Goal: Task Accomplishment & Management: Manage account settings

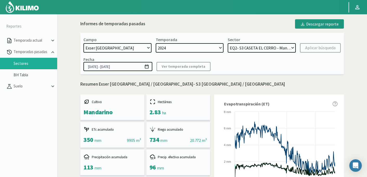
select select "734: Object"
click at [248, 48] on select "EQ2- S4 CASETA EL CERRO - Mandarino EQ2- S3 CASETA EL CERRO - Mandarino EQ1- S5…" at bounding box center [262, 47] width 68 height 9
select select "6: Object"
click at [228, 43] on select "EQ2- S4 CASETA EL CERRO - Mandarino EQ2- S3 CASETA EL CERRO - Mandarino EQ1- S5…" at bounding box center [262, 47] width 68 height 9
click at [314, 47] on div "Aplicar búsqueda" at bounding box center [320, 48] width 30 height 6
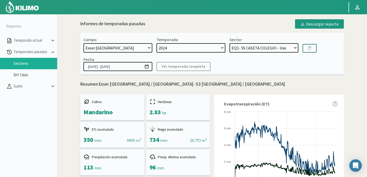
type input "18/10/2024 - 17/09/2025"
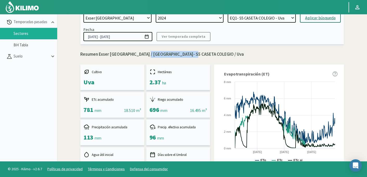
drag, startPoint x: 140, startPoint y: 55, endPoint x: 187, endPoint y: 56, distance: 47.0
click at [187, 56] on p "Resumen Exser Punta El Olivo / EQ1- S5 CASETA COLEGIO / Uva" at bounding box center [211, 54] width 263 height 7
copy p "EQ1- S5 CASETA COLEGIO"
click at [264, 16] on select "EQ2- S4 [GEOGRAPHIC_DATA] - [GEOGRAPHIC_DATA] EQ2- S3 [GEOGRAPHIC_DATA] EQ1- S5…" at bounding box center [262, 17] width 68 height 9
click at [228, 13] on select "EQ2- S4 [GEOGRAPHIC_DATA] - [GEOGRAPHIC_DATA] EQ2- S3 [GEOGRAPHIC_DATA] EQ1- S5…" at bounding box center [262, 17] width 68 height 9
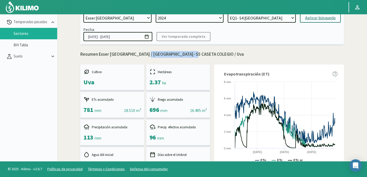
click at [309, 18] on div "Aplicar búsqueda" at bounding box center [320, 18] width 30 height 6
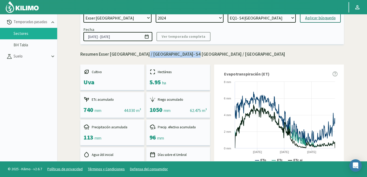
drag, startPoint x: 138, startPoint y: 55, endPoint x: 189, endPoint y: 54, distance: 50.7
click at [189, 54] on p "Resumen Exser Punta El Olivo / EQ1- S4 CASETA EL CERRO / Uva" at bounding box center [211, 54] width 263 height 7
copy p "EQ1- S4 [GEOGRAPHIC_DATA]"
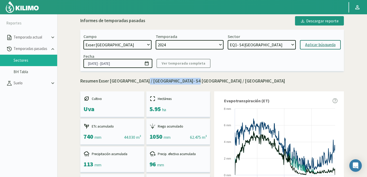
scroll to position [1, 0]
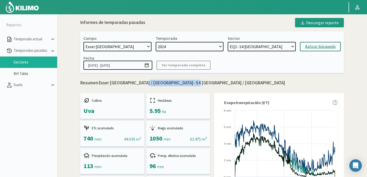
click at [279, 49] on select "EQ2- S4 CASETA EL CERRO - Mandarino EQ2- S3 CASETA EL CERRO - Mandarino EQ1- S5…" at bounding box center [262, 46] width 68 height 9
click at [289, 43] on select "EQ2- S4 CASETA EL CERRO - Mandarino EQ2- S3 CASETA EL CERRO - Mandarino EQ1- S5…" at bounding box center [262, 46] width 68 height 9
click at [228, 42] on select "EQ2- S4 CASETA EL CERRO - Mandarino EQ2- S3 CASETA EL CERRO - Mandarino EQ1- S5…" at bounding box center [262, 46] width 68 height 9
click at [313, 48] on div "Aplicar búsqueda" at bounding box center [320, 46] width 30 height 6
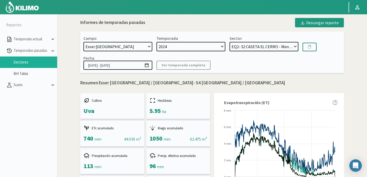
select select "81: Object"
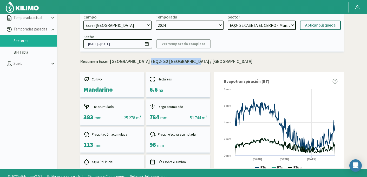
drag, startPoint x: 140, startPoint y: 61, endPoint x: 188, endPoint y: 63, distance: 47.3
click at [188, 63] on p "Resumen Exser Punta El Olivo / EQ2- S2 CASETA EL CERRO / Mandarino" at bounding box center [211, 61] width 263 height 7
copy p "EQ2- S2 CASETA EL CERRO"
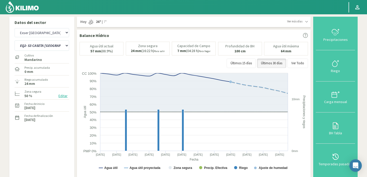
select select "95: Object"
click at [30, 46] on select "EQ2- S3 CASETA EL CERRO EQ2- S4 CASETA EL CERRO" at bounding box center [42, 45] width 55 height 10
click at [93, 0] on html "Principal Perfil Perfil Salir Datos del sector Agr. Cardonal Agr. El Carmelo Ag…" at bounding box center [183, 88] width 367 height 177
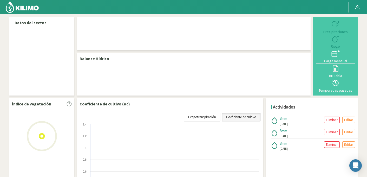
select select "95: Object"
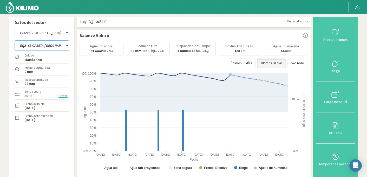
click at [44, 48] on select "EQ1- S5 CASETA COLEGIO EQ2- S3 CASETA EL CERRO EQ2- S4 CASETA EL CERRO" at bounding box center [42, 45] width 55 height 10
click at [15, 40] on select "EQ1- S5 CASETA COLEGIO EQ2- S3 CASETA EL CERRO EQ2- S4 CASETA EL CERRO" at bounding box center [42, 45] width 55 height 10
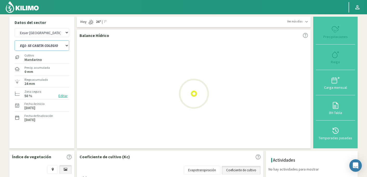
select select "1: Object"
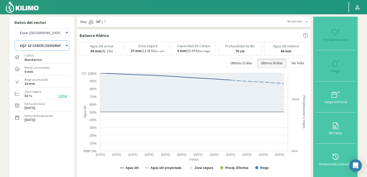
select select "376: Object"
select select "3: Object"
click at [335, 64] on icon at bounding box center [335, 63] width 8 height 8
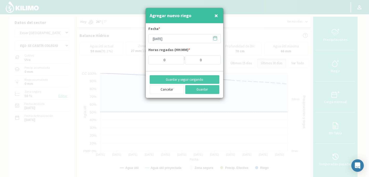
click at [213, 39] on icon at bounding box center [214, 38] width 5 height 5
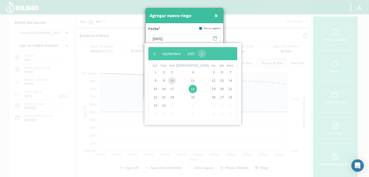
click at [174, 82] on span "10" at bounding box center [172, 80] width 8 height 8
type input "10/09/2025"
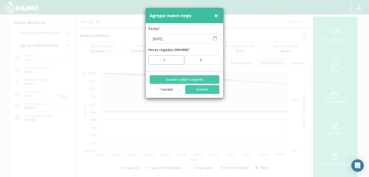
click at [177, 58] on input "1" at bounding box center [166, 59] width 36 height 9
click at [177, 58] on input "2" at bounding box center [166, 59] width 36 height 9
click at [177, 58] on input "3" at bounding box center [166, 59] width 36 height 9
click at [177, 58] on input "4" at bounding box center [166, 59] width 36 height 9
click at [177, 58] on input "5" at bounding box center [166, 59] width 36 height 9
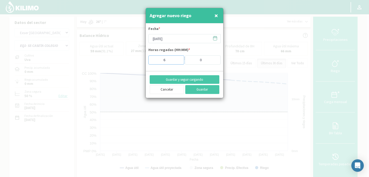
click at [177, 58] on input "6" at bounding box center [166, 59] width 36 height 9
type input "6.5"
click at [180, 79] on button "Guardar y seguir cargando" at bounding box center [185, 79] width 70 height 9
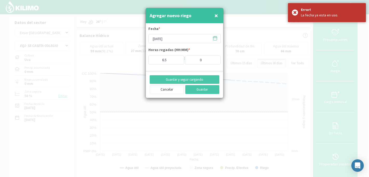
click at [216, 16] on span "×" at bounding box center [216, 15] width 4 height 9
type input "[DATE]"
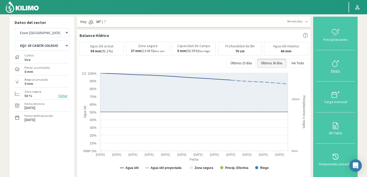
click at [334, 64] on icon at bounding box center [335, 63] width 8 height 8
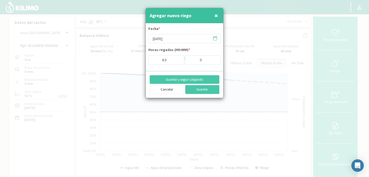
type input "0"
click at [214, 39] on icon at bounding box center [214, 38] width 5 height 5
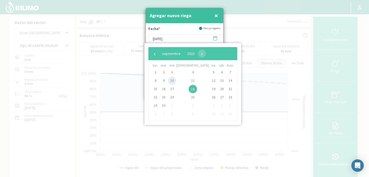
click at [176, 80] on span "10" at bounding box center [172, 80] width 8 height 8
type input "10/09/2025"
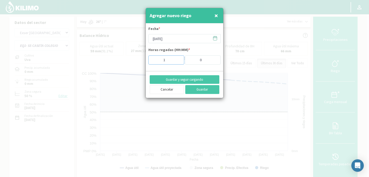
click at [178, 58] on input "1" at bounding box center [166, 59] width 36 height 9
click at [178, 58] on input "2" at bounding box center [166, 59] width 36 height 9
click at [178, 58] on input "3" at bounding box center [166, 59] width 36 height 9
click at [178, 58] on input "4" at bounding box center [166, 59] width 36 height 9
click at [178, 58] on input "5" at bounding box center [166, 59] width 36 height 9
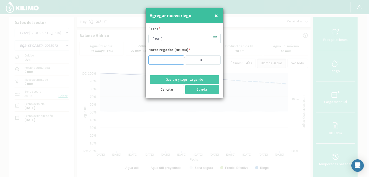
click at [178, 58] on input "6" at bounding box center [166, 59] width 36 height 9
type input "7"
click at [178, 58] on input "7" at bounding box center [166, 59] width 36 height 9
click at [185, 79] on button "Guardar y seguir cargando" at bounding box center [185, 79] width 70 height 9
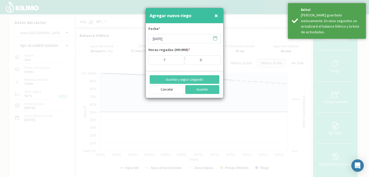
click at [215, 38] on icon at bounding box center [214, 38] width 5 height 5
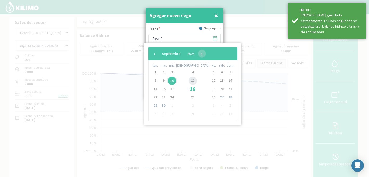
click at [189, 81] on span "11" at bounding box center [193, 80] width 8 height 8
type input "11/09/2025"
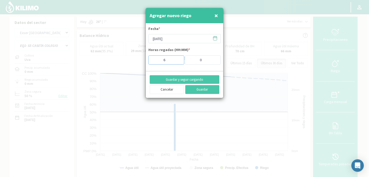
click at [177, 60] on input "6" at bounding box center [166, 59] width 36 height 9
click at [177, 60] on input "5" at bounding box center [166, 59] width 36 height 9
click at [198, 89] on button "Guardar" at bounding box center [202, 89] width 34 height 9
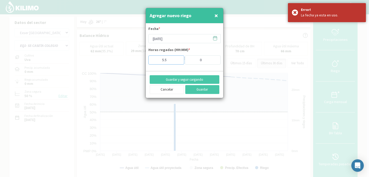
click at [171, 58] on input "5.5" at bounding box center [166, 59] width 36 height 9
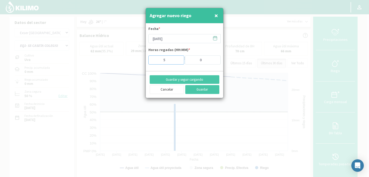
type input "5"
click at [215, 59] on input "1" at bounding box center [203, 59] width 36 height 9
click at [215, 59] on input "2" at bounding box center [203, 59] width 36 height 9
click at [215, 59] on input "3" at bounding box center [203, 59] width 36 height 9
click at [215, 59] on input "4" at bounding box center [203, 59] width 36 height 9
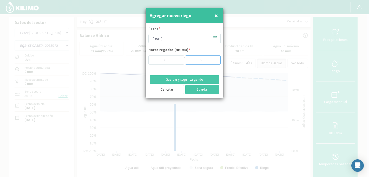
type input "5"
click at [215, 59] on input "5" at bounding box center [203, 59] width 36 height 9
click at [197, 91] on button "Guardar" at bounding box center [202, 89] width 34 height 9
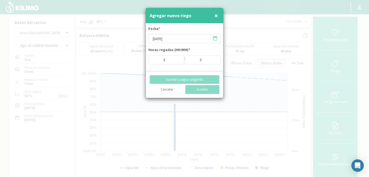
type input "18/09/2025"
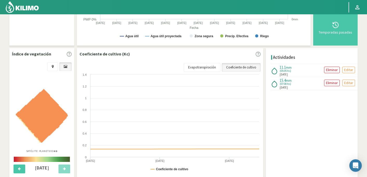
scroll to position [139, 0]
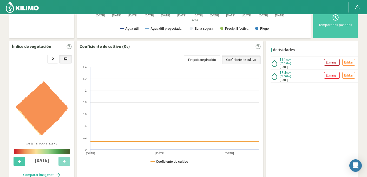
click at [330, 63] on p "Eliminar" at bounding box center [332, 62] width 12 height 6
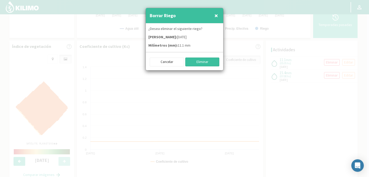
click at [205, 58] on button "Eliminar" at bounding box center [202, 61] width 34 height 9
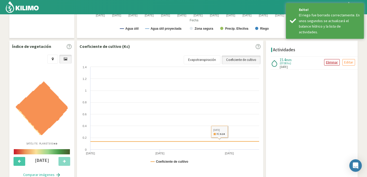
click at [328, 61] on p "Eliminar" at bounding box center [332, 62] width 12 height 6
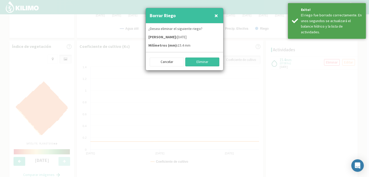
click at [210, 63] on button "Eliminar" at bounding box center [202, 61] width 34 height 9
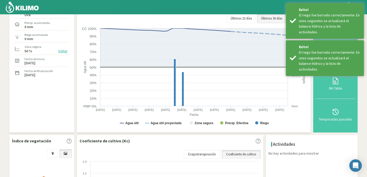
scroll to position [0, 0]
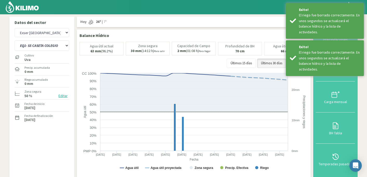
click at [332, 75] on button "Riego" at bounding box center [335, 65] width 39 height 31
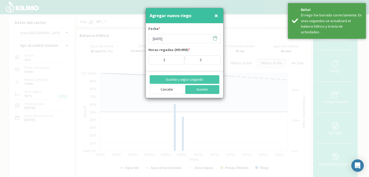
type input "0"
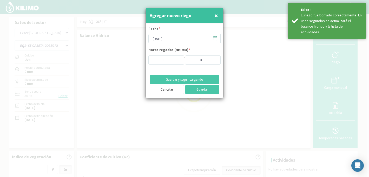
click at [216, 38] on icon at bounding box center [215, 38] width 4 height 0
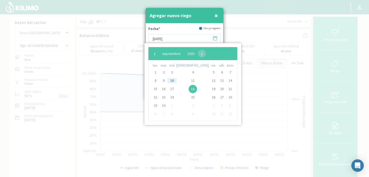
click at [176, 79] on span "10" at bounding box center [172, 80] width 8 height 8
click at [175, 79] on span "10" at bounding box center [172, 80] width 8 height 8
click at [175, 81] on span "10" at bounding box center [172, 80] width 8 height 8
click at [183, 23] on div "Agregar nuevo riego ×" at bounding box center [184, 15] width 77 height 15
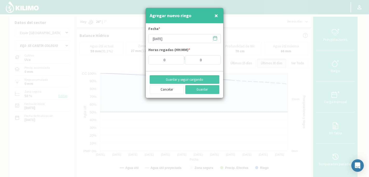
click at [213, 37] on icon at bounding box center [215, 38] width 4 height 4
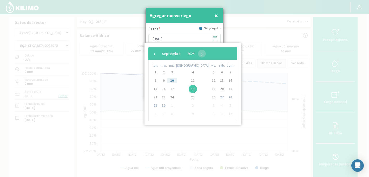
click at [176, 80] on span "10" at bounding box center [172, 80] width 8 height 8
click at [189, 81] on span "11" at bounding box center [193, 80] width 8 height 8
type input "11/09/2025"
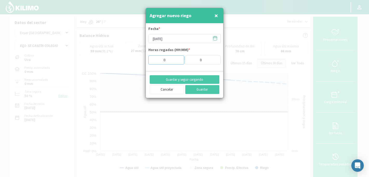
click at [177, 60] on input "0" at bounding box center [166, 59] width 36 height 9
click at [177, 59] on input "1" at bounding box center [166, 59] width 36 height 9
click at [177, 59] on input "2" at bounding box center [166, 59] width 36 height 9
click at [177, 59] on input "3" at bounding box center [166, 59] width 36 height 9
type input "4"
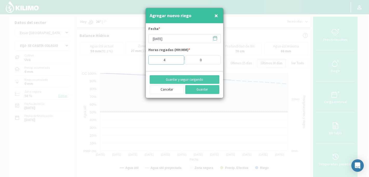
click at [177, 59] on input "4" at bounding box center [166, 59] width 36 height 9
click at [215, 59] on input "1" at bounding box center [203, 59] width 36 height 9
click at [215, 59] on input "2" at bounding box center [203, 59] width 36 height 9
click at [215, 59] on input "3" at bounding box center [203, 59] width 36 height 9
click at [215, 59] on input "4" at bounding box center [203, 59] width 36 height 9
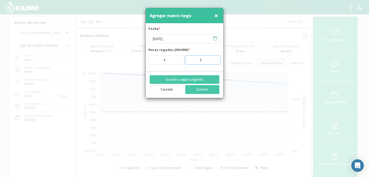
click at [215, 59] on input "5" at bounding box center [203, 59] width 36 height 9
click at [216, 62] on input "4" at bounding box center [203, 59] width 36 height 9
click at [216, 62] on input "3" at bounding box center [203, 59] width 36 height 9
click at [216, 62] on input "2" at bounding box center [203, 59] width 36 height 9
click at [216, 62] on input "1" at bounding box center [203, 59] width 36 height 9
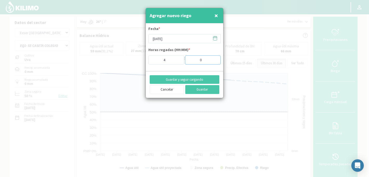
type input "0"
click at [216, 62] on input "0" at bounding box center [203, 59] width 36 height 9
click at [200, 77] on button "Guardar y seguir cargando" at bounding box center [185, 79] width 70 height 9
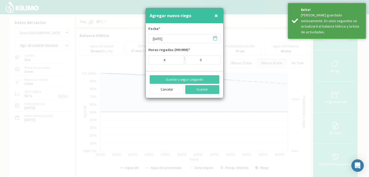
click at [214, 38] on icon at bounding box center [214, 38] width 5 height 5
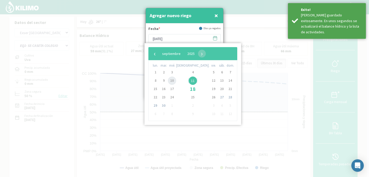
click at [175, 79] on span "10" at bounding box center [172, 80] width 8 height 8
type input "[DATE]"
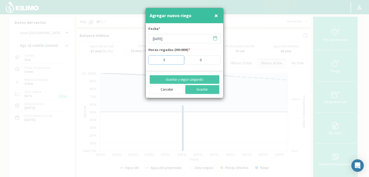
type input "5"
click at [179, 59] on input "5" at bounding box center [166, 59] width 36 height 9
click at [201, 88] on button "Guardar" at bounding box center [202, 89] width 34 height 9
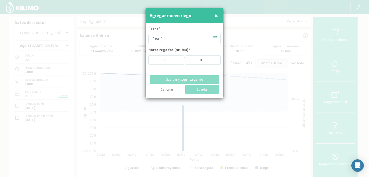
type input "18/09/2025"
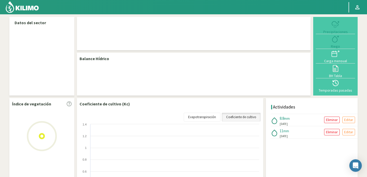
select select "95: Object"
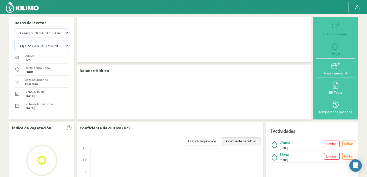
click at [40, 45] on select "EQ1- S4 [GEOGRAPHIC_DATA]- S5 [GEOGRAPHIC_DATA] EQ2- S3 [GEOGRAPHIC_DATA]- S4 […" at bounding box center [42, 46] width 55 height 10
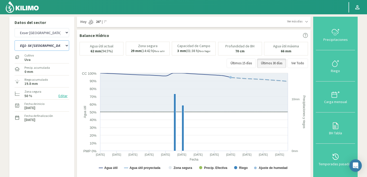
click at [15, 40] on select "EQ1- S4 CASETA EL CERRO EQ1- S5 CASETA COLEGIO EQ2- S3 CASETA EL CERRO EQ2- S4 …" at bounding box center [42, 45] width 55 height 10
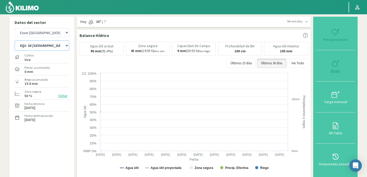
select select "1: Object"
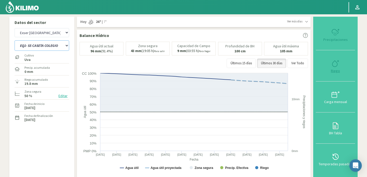
select select "376: Object"
select select "4: Object"
type input "0"
click at [335, 65] on icon at bounding box center [335, 63] width 8 height 8
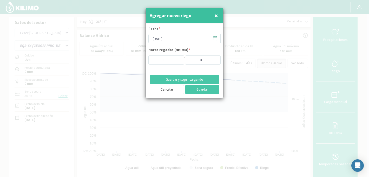
click at [214, 38] on icon at bounding box center [214, 38] width 5 height 5
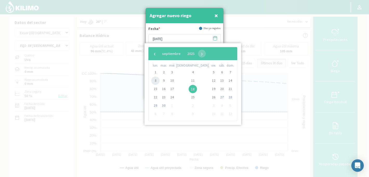
click at [156, 81] on span "8" at bounding box center [155, 80] width 8 height 8
type input "[DATE]"
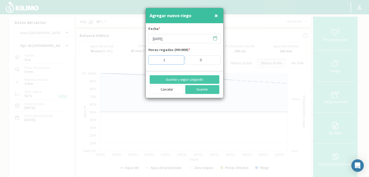
click at [177, 59] on input "1" at bounding box center [166, 59] width 36 height 9
click at [177, 59] on input "2" at bounding box center [166, 59] width 36 height 9
click at [177, 59] on input "3" at bounding box center [166, 59] width 36 height 9
click at [177, 59] on input "4" at bounding box center [166, 59] width 36 height 9
click at [177, 59] on input "5" at bounding box center [166, 59] width 36 height 9
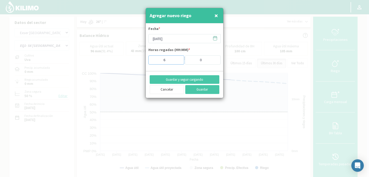
click at [177, 59] on input "6" at bounding box center [166, 59] width 36 height 9
click at [177, 59] on input "7" at bounding box center [166, 59] width 36 height 9
click at [177, 59] on input "8" at bounding box center [166, 59] width 36 height 9
click at [177, 59] on input "9" at bounding box center [166, 59] width 36 height 9
type input "10"
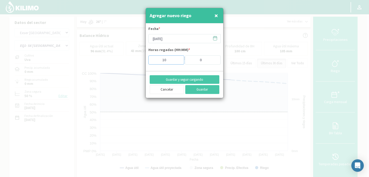
click at [177, 59] on input "10" at bounding box center [166, 59] width 36 height 9
click at [184, 79] on button "Guardar y seguir cargando" at bounding box center [185, 79] width 70 height 9
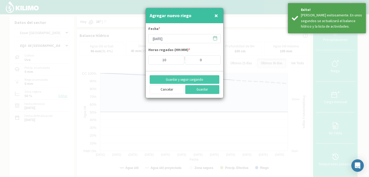
click at [214, 38] on icon at bounding box center [214, 38] width 5 height 5
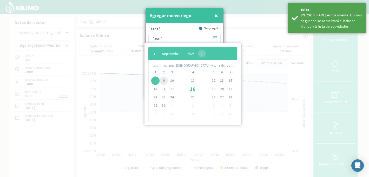
click at [163, 82] on span "9" at bounding box center [163, 80] width 8 height 8
type input "[DATE]"
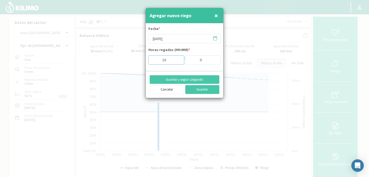
click at [177, 62] on input "10" at bounding box center [166, 59] width 36 height 9
click at [177, 60] on input "9" at bounding box center [166, 59] width 36 height 9
type input "8"
click at [177, 60] on input "8" at bounding box center [166, 59] width 36 height 9
click at [202, 90] on button "Guardar" at bounding box center [202, 89] width 34 height 9
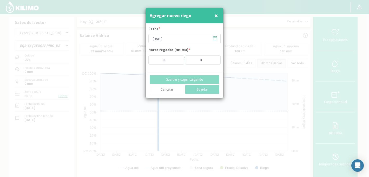
type input "[DATE]"
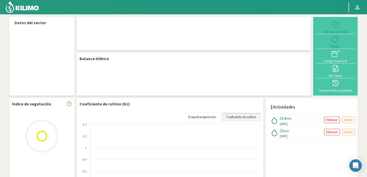
select select "95: Object"
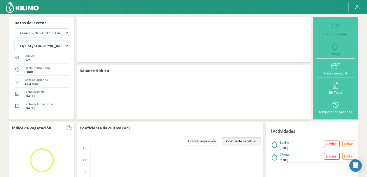
click at [43, 44] on select "EQ1- S4 [GEOGRAPHIC_DATA]- S5 CASETA COLEGIO EQ2- S2 [GEOGRAPHIC_DATA]- S3 [GEO…" at bounding box center [42, 46] width 55 height 10
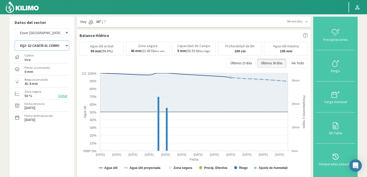
click at [15, 40] on select "EQ1- S4 [GEOGRAPHIC_DATA]- S5 CASETA COLEGIO EQ2- S2 [GEOGRAPHIC_DATA]- S3 [GEO…" at bounding box center [42, 45] width 55 height 10
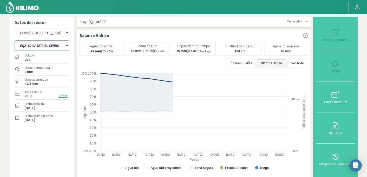
select select "0: Object"
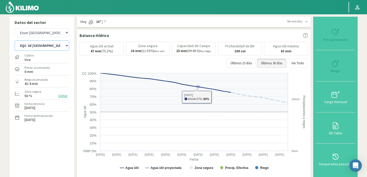
select select "376: Object"
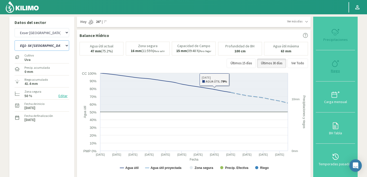
select select "7: Object"
type input "0"
click at [335, 65] on icon at bounding box center [335, 63] width 8 height 8
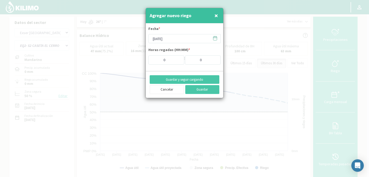
click at [216, 38] on icon at bounding box center [215, 38] width 4 height 0
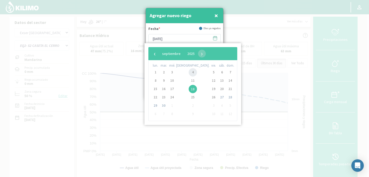
click at [189, 72] on span "4" at bounding box center [193, 72] width 8 height 8
type input "[DATE]"
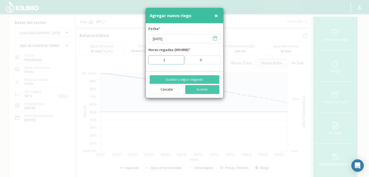
click at [177, 58] on input "1" at bounding box center [166, 59] width 36 height 9
click at [177, 58] on input "2" at bounding box center [166, 59] width 36 height 9
click at [177, 58] on input "3" at bounding box center [166, 59] width 36 height 9
click at [177, 58] on input "4" at bounding box center [166, 59] width 36 height 9
click at [177, 58] on input "5" at bounding box center [166, 59] width 36 height 9
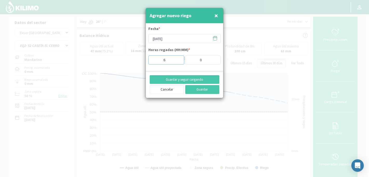
click at [177, 58] on input "6" at bounding box center [166, 59] width 36 height 9
click at [177, 58] on input "7" at bounding box center [166, 59] width 36 height 9
click at [177, 58] on input "8" at bounding box center [166, 59] width 36 height 9
click at [177, 58] on input "9" at bounding box center [166, 59] width 36 height 9
click at [177, 58] on input "10" at bounding box center [166, 59] width 36 height 9
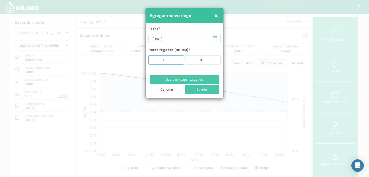
click at [177, 58] on input "11" at bounding box center [166, 59] width 36 height 9
click at [177, 58] on input "12" at bounding box center [166, 59] width 36 height 9
click at [177, 58] on input "13" at bounding box center [166, 59] width 36 height 9
click at [177, 58] on input "14" at bounding box center [166, 59] width 36 height 9
type input "15"
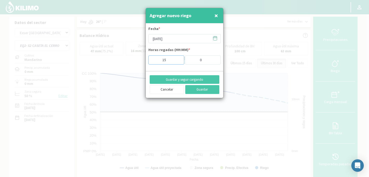
click at [177, 58] on input "15" at bounding box center [166, 59] width 36 height 9
click at [180, 79] on button "Guardar y seguir cargando" at bounding box center [185, 79] width 70 height 9
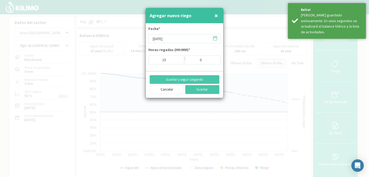
click at [215, 39] on icon at bounding box center [214, 38] width 5 height 5
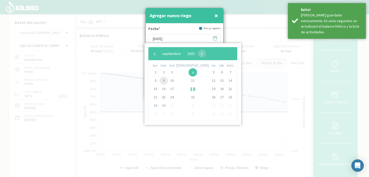
click at [165, 81] on span "9" at bounding box center [163, 80] width 8 height 8
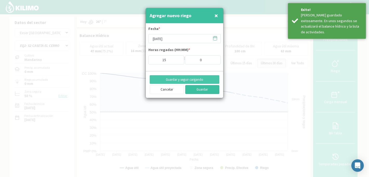
click at [197, 91] on button "Guardar" at bounding box center [202, 89] width 34 height 9
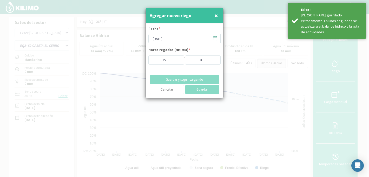
type input "[DATE]"
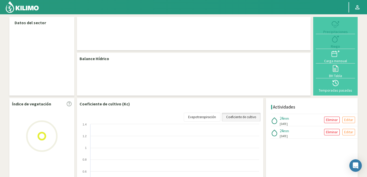
select select "95: Object"
select select "2: Object"
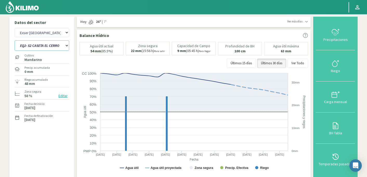
click at [33, 46] on select "EQ1- S4 [GEOGRAPHIC_DATA]- S5 CASETA COLEGIO EQ2- S2 [GEOGRAPHIC_DATA]- S3 [GEO…" at bounding box center [42, 45] width 55 height 10
click at [74, 0] on html "Principal Perfil Perfil Salir Datos del sector Agr. Cardonal Agr. El Carmelo Ag…" at bounding box center [183, 88] width 367 height 177
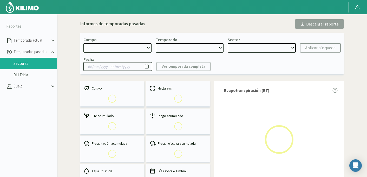
select select "734: Object"
type input "[DATE] - [DATE]"
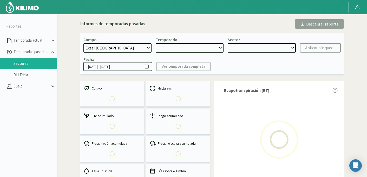
select select "0: 2024"
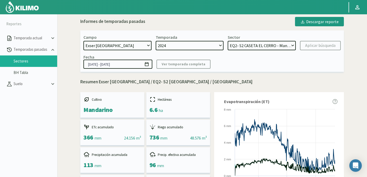
click at [264, 43] on select "EQ2- S4 [GEOGRAPHIC_DATA] - [GEOGRAPHIC_DATA] EQ2- S3 [GEOGRAPHIC_DATA] EQ1- S5…" at bounding box center [262, 45] width 68 height 9
select select "12: Object"
click at [228, 41] on select "EQ2- S4 [GEOGRAPHIC_DATA] - [GEOGRAPHIC_DATA] EQ2- S3 [GEOGRAPHIC_DATA] EQ1- S5…" at bounding box center [262, 45] width 68 height 9
click at [318, 44] on div "Aplicar búsqueda" at bounding box center [320, 45] width 30 height 6
type input "[DATE] - [DATE]"
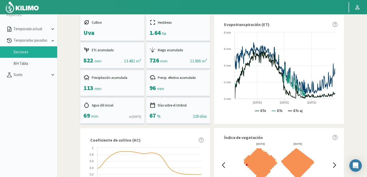
scroll to position [53, 0]
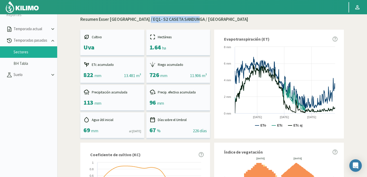
drag, startPoint x: 139, startPoint y: 20, endPoint x: 192, endPoint y: 21, distance: 52.7
click at [192, 21] on p "Resumen Exser [GEOGRAPHIC_DATA] / EQ1- S2 CASETA SANDUNGA / [GEOGRAPHIC_DATA]" at bounding box center [211, 19] width 263 height 7
copy p "EQ1- S2 CASETA SANDUNGA"
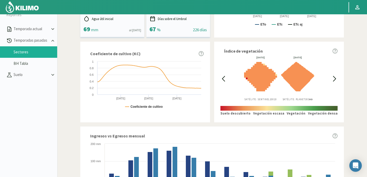
scroll to position [0, 0]
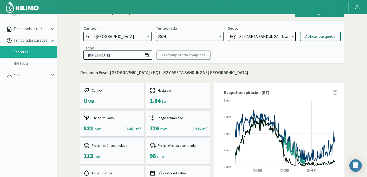
click at [253, 35] on select "EQ2- S4 [GEOGRAPHIC_DATA] - [GEOGRAPHIC_DATA] EQ2- S3 [GEOGRAPHIC_DATA] EQ1- S5…" at bounding box center [262, 36] width 68 height 9
click at [228, 32] on select "EQ2- S4 [GEOGRAPHIC_DATA] - [GEOGRAPHIC_DATA] EQ2- S3 [GEOGRAPHIC_DATA] EQ1- S5…" at bounding box center [262, 36] width 68 height 9
click at [330, 37] on div "Aplicar búsqueda" at bounding box center [320, 36] width 30 height 6
select select "54: Object"
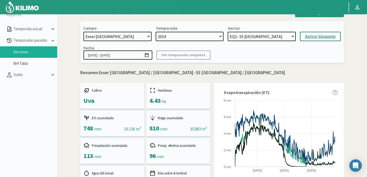
click at [145, 74] on p "Resumen Exser Punta El Olivo / EQ1- S5 CASETA EL CERRO / Uva" at bounding box center [211, 72] width 263 height 7
drag, startPoint x: 140, startPoint y: 72, endPoint x: 189, endPoint y: 71, distance: 48.9
click at [189, 71] on p "Resumen Exser Punta El Olivo / EQ1- S5 CASETA EL CERRO / Uva" at bounding box center [211, 72] width 263 height 7
copy p "EQ1- S5 CASETA EL CERRO"
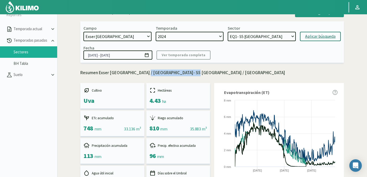
copy p "EQ1- S5 CASETA EL CERRO"
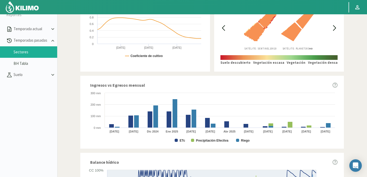
scroll to position [313, 0]
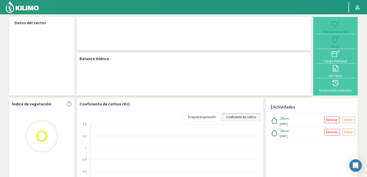
select select "95: Object"
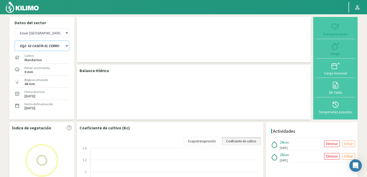
click at [45, 45] on select "EQ1- S2 CASETA SANDUNGA EQ1- S4 [GEOGRAPHIC_DATA]- S5 [GEOGRAPHIC_DATA] EQ2- S2…" at bounding box center [42, 46] width 55 height 10
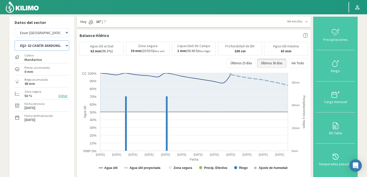
click at [15, 40] on select "EQ1- S2 CASETA SANDUNGA EQ1- S4 [GEOGRAPHIC_DATA]- S5 [GEOGRAPHIC_DATA] EQ2- S2…" at bounding box center [42, 45] width 55 height 10
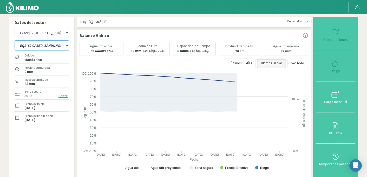
select select "3: Object"
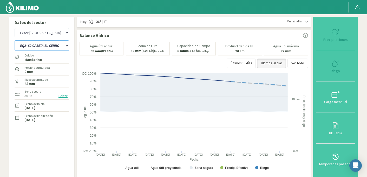
select select "376: Object"
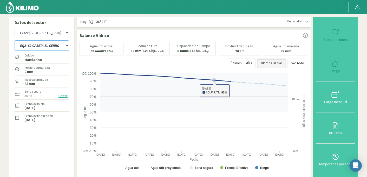
select select "6: Object"
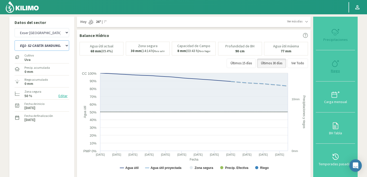
type input "0"
click at [336, 64] on icon at bounding box center [335, 63] width 8 height 8
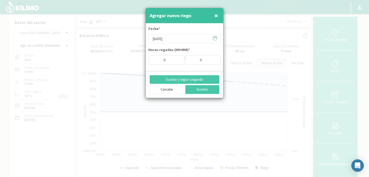
click at [215, 37] on icon at bounding box center [214, 38] width 5 height 5
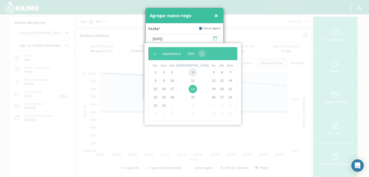
click at [189, 72] on span "4" at bounding box center [193, 72] width 8 height 8
type input "[DATE]"
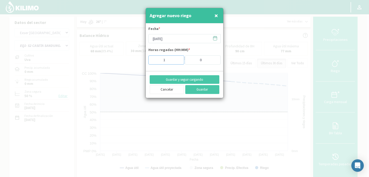
click at [177, 59] on input "1" at bounding box center [166, 59] width 36 height 9
click at [177, 59] on input "2" at bounding box center [166, 59] width 36 height 9
click at [177, 59] on input "3" at bounding box center [166, 59] width 36 height 9
click at [177, 59] on input "4" at bounding box center [166, 59] width 36 height 9
type input "5"
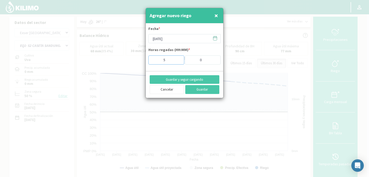
click at [177, 59] on input "5" at bounding box center [166, 59] width 36 height 9
click at [198, 79] on button "Guardar y seguir cargando" at bounding box center [185, 79] width 70 height 9
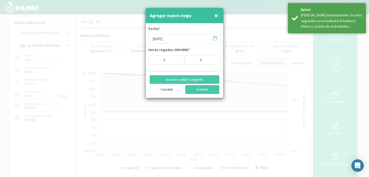
click at [215, 39] on icon at bounding box center [214, 38] width 5 height 5
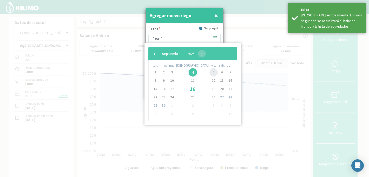
click at [209, 73] on span "5" at bounding box center [213, 72] width 8 height 8
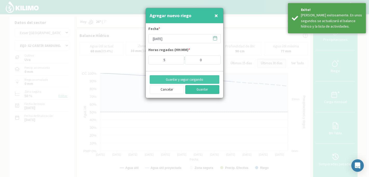
click at [199, 90] on button "Guardar" at bounding box center [202, 89] width 34 height 9
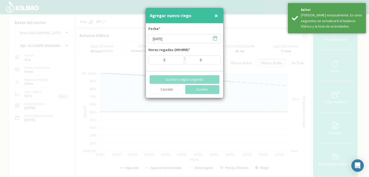
type input "[DATE]"
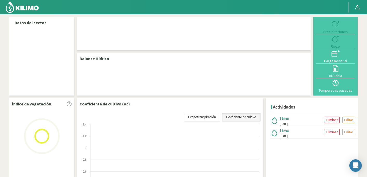
select select "95: Object"
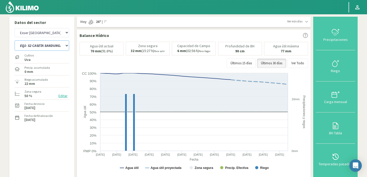
click at [43, 45] on select "EQ1- S2 CASETA SANDUNGA EQ1- S4 CASETA EL CERRO EQ1- S5 CASETA COLEGIO EQ2- S2 …" at bounding box center [42, 45] width 55 height 10
click at [101, 0] on html "Principal Perfil Perfil Salir Datos del sector Agr. Cardonal Agr. El Carmelo Ag…" at bounding box center [183, 88] width 367 height 177
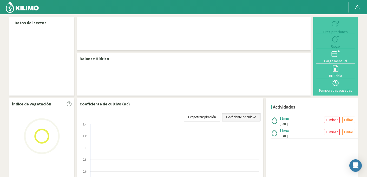
select select "95: Object"
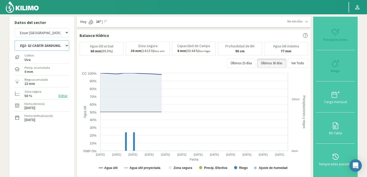
click at [52, 45] on select "EQ1- S2 CASETA SANDUNGA EQ1- S4 [GEOGRAPHIC_DATA]- S5 [GEOGRAPHIC_DATA]- [GEOGR…" at bounding box center [42, 45] width 55 height 10
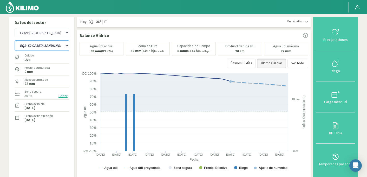
click at [53, 44] on select "EQ1- S2 CASETA SANDUNGA EQ1- S4 [GEOGRAPHIC_DATA]- S5 [GEOGRAPHIC_DATA]- [GEOGR…" at bounding box center [42, 45] width 55 height 10
click at [15, 40] on select "EQ1- S2 CASETA SANDUNGA EQ1- S4 [GEOGRAPHIC_DATA]- S5 [GEOGRAPHIC_DATA]- [GEOGR…" at bounding box center [42, 45] width 55 height 10
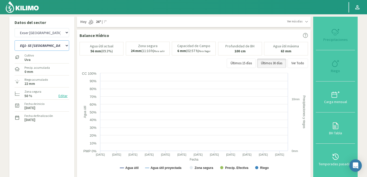
select select "0: Object"
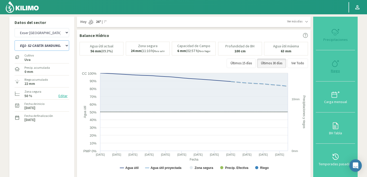
select select "376: Object"
select select "10: Object"
type input "0"
click at [335, 64] on icon at bounding box center [335, 63] width 8 height 8
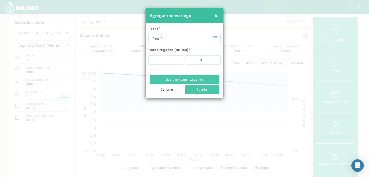
click at [215, 38] on icon at bounding box center [215, 38] width 4 height 0
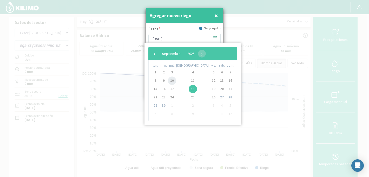
click at [174, 80] on span "10" at bounding box center [172, 80] width 8 height 8
type input "[DATE]"
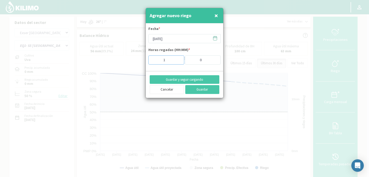
click at [177, 59] on input "1" at bounding box center [166, 59] width 36 height 9
click at [177, 59] on input "2" at bounding box center [166, 59] width 36 height 9
click at [177, 59] on input "3" at bounding box center [166, 59] width 36 height 9
click at [177, 59] on input "4" at bounding box center [166, 59] width 36 height 9
click at [177, 59] on input "5" at bounding box center [166, 59] width 36 height 9
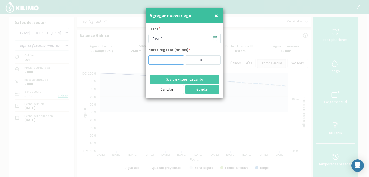
click at [177, 59] on input "6" at bounding box center [166, 59] width 36 height 9
click at [177, 59] on input "7" at bounding box center [166, 59] width 36 height 9
click at [177, 59] on input "8" at bounding box center [166, 59] width 36 height 9
click at [177, 59] on input "9" at bounding box center [166, 59] width 36 height 9
type input "10"
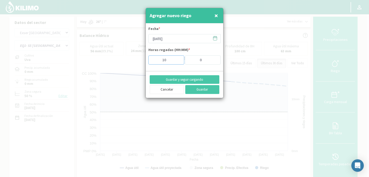
click at [177, 59] on input "10" at bounding box center [166, 59] width 36 height 9
click at [176, 79] on button "Guardar y seguir cargando" at bounding box center [185, 79] width 70 height 9
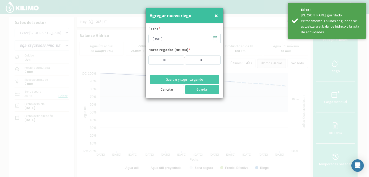
click at [215, 38] on icon at bounding box center [214, 38] width 5 height 5
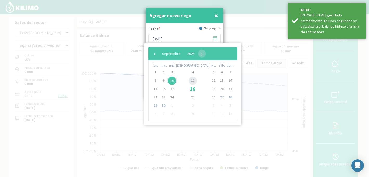
click at [189, 80] on span "11" at bounding box center [193, 80] width 8 height 8
type input "11/09/2025"
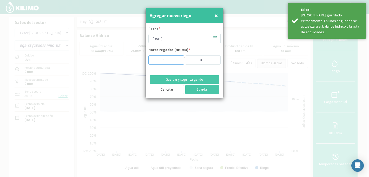
click at [178, 62] on input "9" at bounding box center [166, 59] width 36 height 9
type input "8"
click at [178, 62] on input "8" at bounding box center [166, 59] width 36 height 9
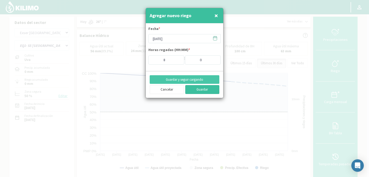
click at [198, 89] on button "Guardar" at bounding box center [202, 89] width 34 height 9
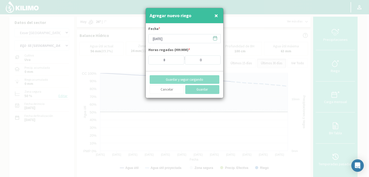
type input "18/09/2025"
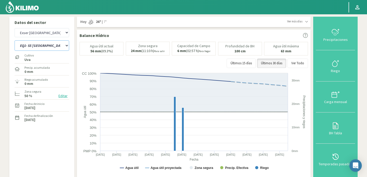
click at [41, 45] on select "EQ1- S2 CASETA SANDUNGA EQ1- S4 CASETA EL CERRO EQ1- S5 CASETA COLEGIO EQ1- S5 …" at bounding box center [42, 45] width 55 height 10
click at [15, 40] on select "EQ1- S2 CASETA SANDUNGA EQ1- S4 CASETA EL CERRO EQ1- S5 CASETA COLEGIO EQ1- S5 …" at bounding box center [42, 45] width 55 height 10
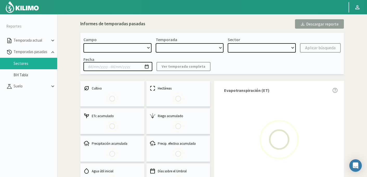
select select "734: Object"
type input "[DATE] - [DATE]"
select select "0: 2024"
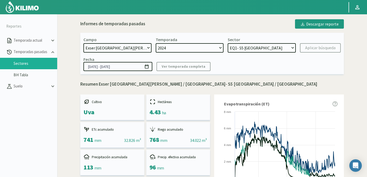
click at [242, 47] on select "EQ2- S4 [GEOGRAPHIC_DATA][PERSON_NAME][GEOGRAPHIC_DATA] EQ2- S3 [GEOGRAPHIC_DAT…" at bounding box center [262, 47] width 68 height 9
select select "14: Object"
click at [228, 43] on select "EQ2- S4 [GEOGRAPHIC_DATA][PERSON_NAME][GEOGRAPHIC_DATA] EQ2- S3 [GEOGRAPHIC_DAT…" at bounding box center [262, 47] width 68 height 9
click at [328, 50] on div "Aplicar búsqueda" at bounding box center [320, 48] width 30 height 6
type input "[DATE] - [DATE]"
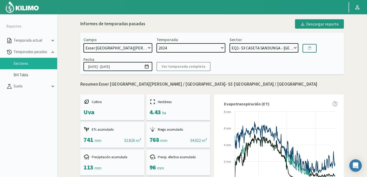
select select "40: Object"
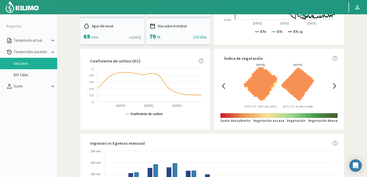
scroll to position [4, 0]
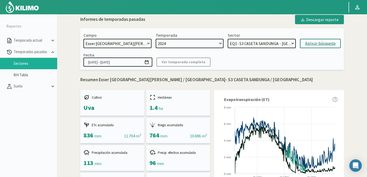
click at [149, 80] on p "Resumen Exser [GEOGRAPHIC_DATA][PERSON_NAME] / [GEOGRAPHIC_DATA]- S3 CASETA SAN…" at bounding box center [211, 79] width 263 height 7
click at [139, 80] on p "Resumen Exser [GEOGRAPHIC_DATA][PERSON_NAME] / [GEOGRAPHIC_DATA]- S3 CASETA SAN…" at bounding box center [211, 79] width 263 height 7
drag, startPoint x: 140, startPoint y: 80, endPoint x: 192, endPoint y: 80, distance: 51.9
click at [192, 80] on p "Resumen Exser [GEOGRAPHIC_DATA][PERSON_NAME] / [GEOGRAPHIC_DATA]- S3 CASETA SAN…" at bounding box center [211, 79] width 263 height 7
copy p "EQ1- S3 CASETA SANDUNGA"
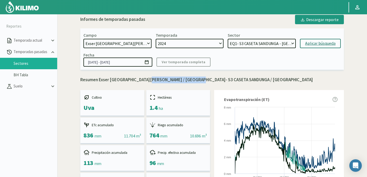
copy p "EQ1- S3 CASETA SANDUNGA"
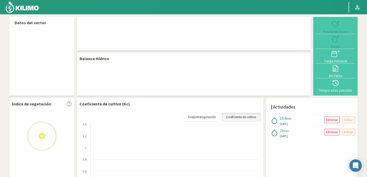
select select "95: Object"
select select "3: Object"
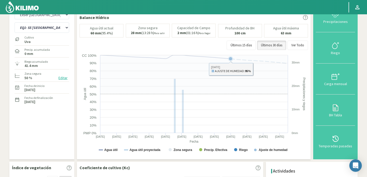
scroll to position [21, 0]
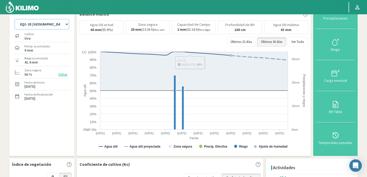
click at [41, 24] on select "EQ1- S2 CASETA SANDUNGA EQ1- S4 CASETA EL CERRO EQ1- S5 CASETA COLEGIO EQ1- S5 …" at bounding box center [42, 24] width 55 height 10
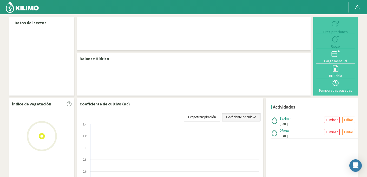
select select "95: Object"
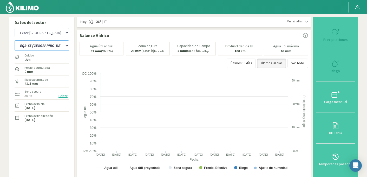
click at [54, 45] on select "EQ1- S2 CASETA SANDUNGA EQ1- S3 [GEOGRAPHIC_DATA] EQ1- S4 [GEOGRAPHIC_DATA]- S5…" at bounding box center [42, 45] width 55 height 10
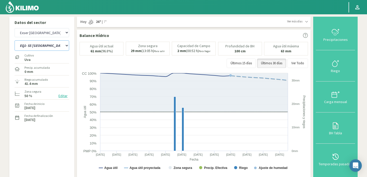
select select "1: Object"
click at [15, 40] on select "EQ1- S2 CASETA SANDUNGA EQ1- S3 [GEOGRAPHIC_DATA] EQ1- S4 [GEOGRAPHIC_DATA]- S5…" at bounding box center [42, 45] width 55 height 10
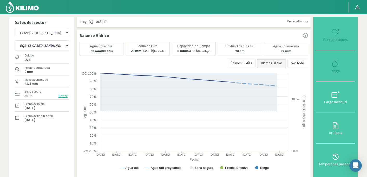
select select "376: Object"
select select "9: Object"
type input "0"
click at [336, 64] on icon at bounding box center [335, 63] width 8 height 8
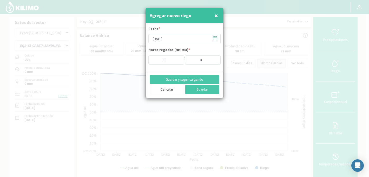
click at [214, 37] on icon at bounding box center [214, 38] width 5 height 5
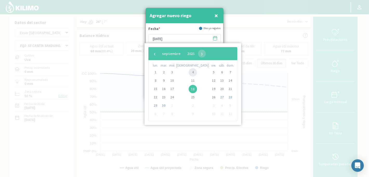
click at [189, 71] on span "4" at bounding box center [193, 72] width 8 height 8
type input "04/09/2025"
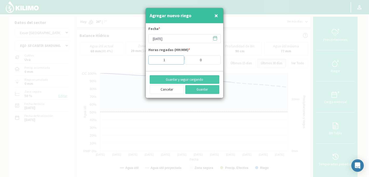
click at [178, 58] on input "1" at bounding box center [166, 59] width 36 height 9
click at [178, 58] on input "2" at bounding box center [166, 59] width 36 height 9
click at [178, 58] on input "3" at bounding box center [166, 59] width 36 height 9
click at [178, 58] on input "4" at bounding box center [166, 59] width 36 height 9
type input "5"
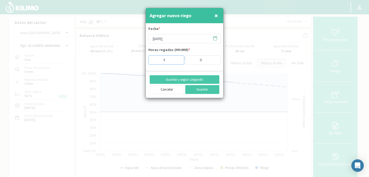
click at [178, 58] on input "5" at bounding box center [166, 59] width 36 height 9
click at [179, 78] on button "Guardar y seguir cargando" at bounding box center [185, 79] width 70 height 9
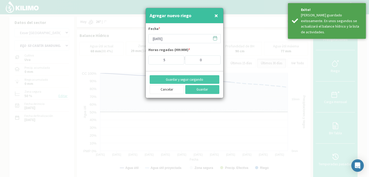
click at [214, 38] on icon at bounding box center [214, 38] width 5 height 5
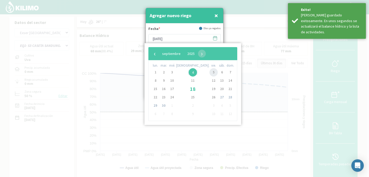
click at [209, 74] on span "5" at bounding box center [213, 72] width 8 height 8
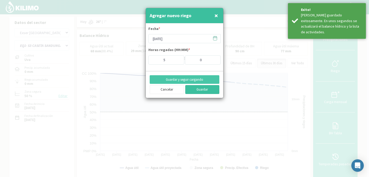
click at [199, 89] on button "Guardar" at bounding box center [202, 89] width 34 height 9
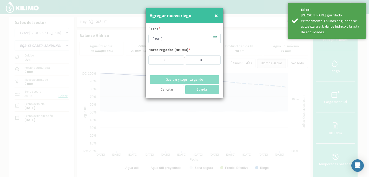
type input "18/09/2025"
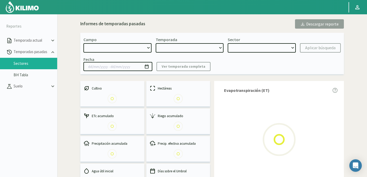
select select "734: Object"
type input "[DATE] - [DATE]"
select select "0: 2024"
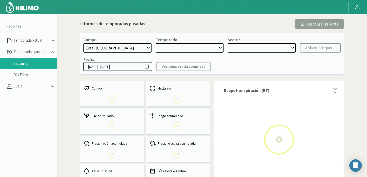
select select "14: Object"
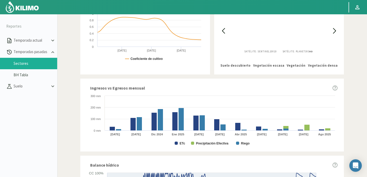
scroll to position [313, 0]
